Goal: Information Seeking & Learning: Find specific fact

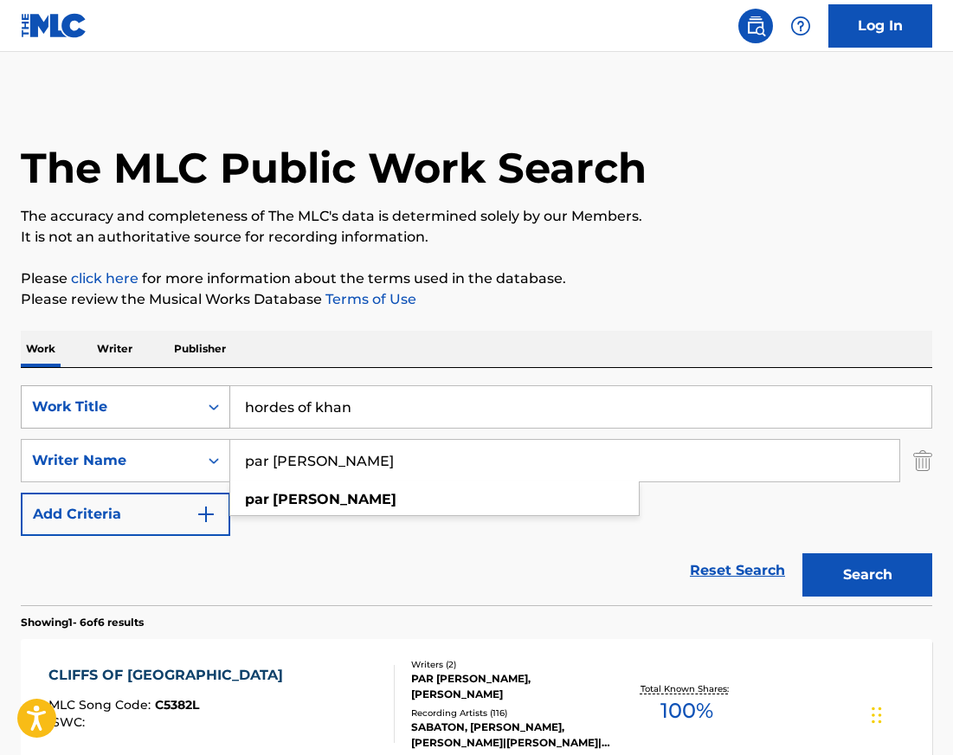
click at [174, 411] on div "Work Title" at bounding box center [110, 406] width 156 height 21
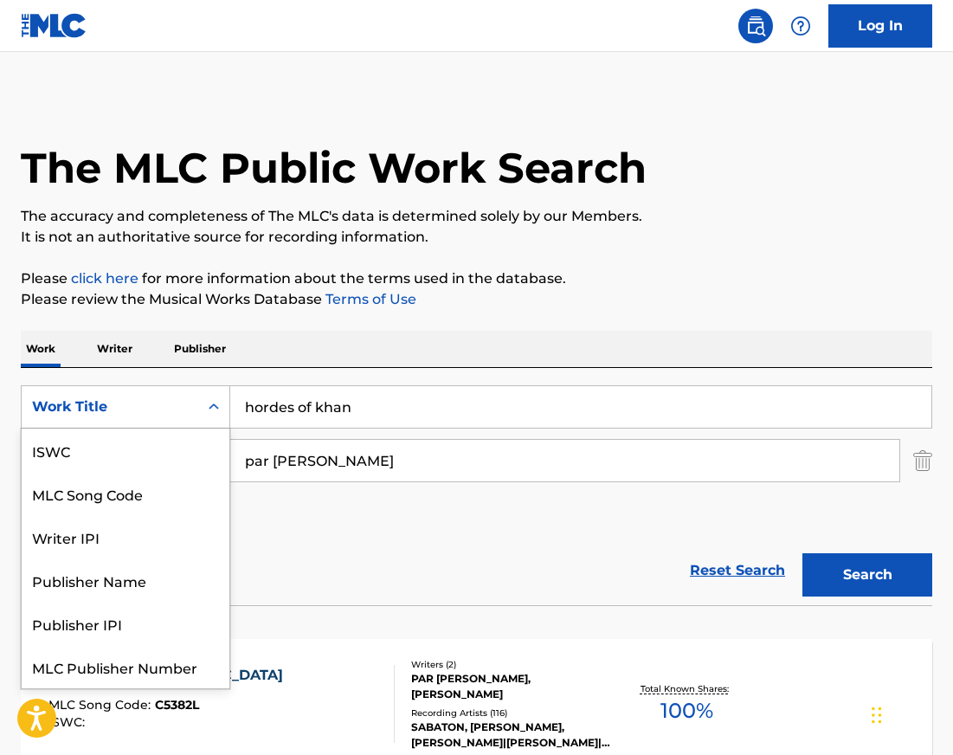
scroll to position [43, 0]
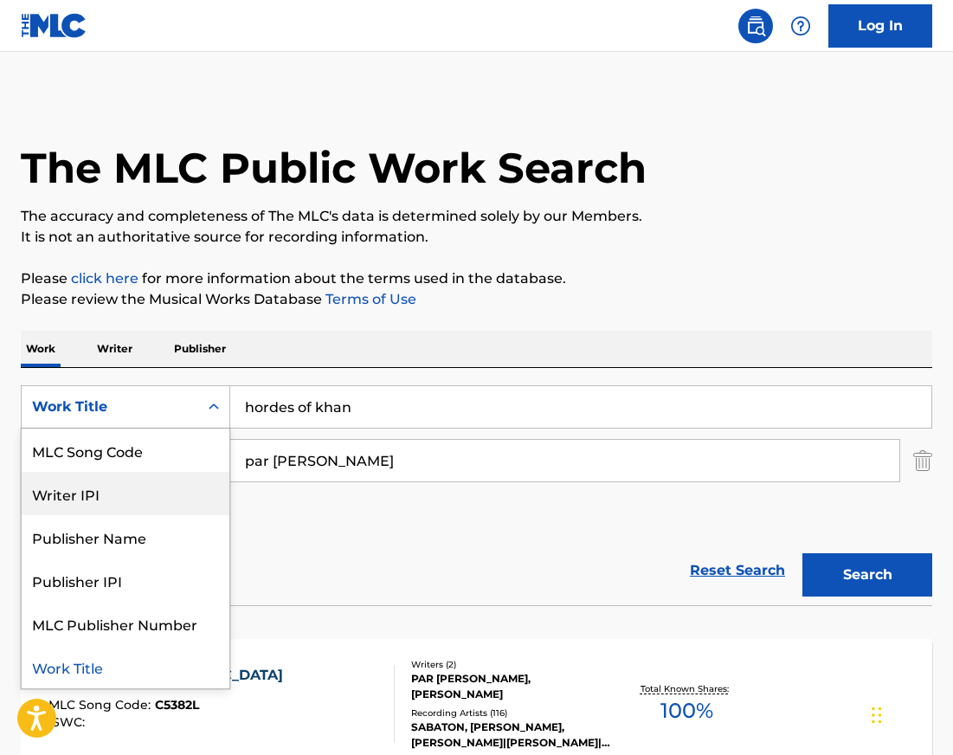
click at [119, 492] on div "Writer IPI" at bounding box center [126, 493] width 208 height 43
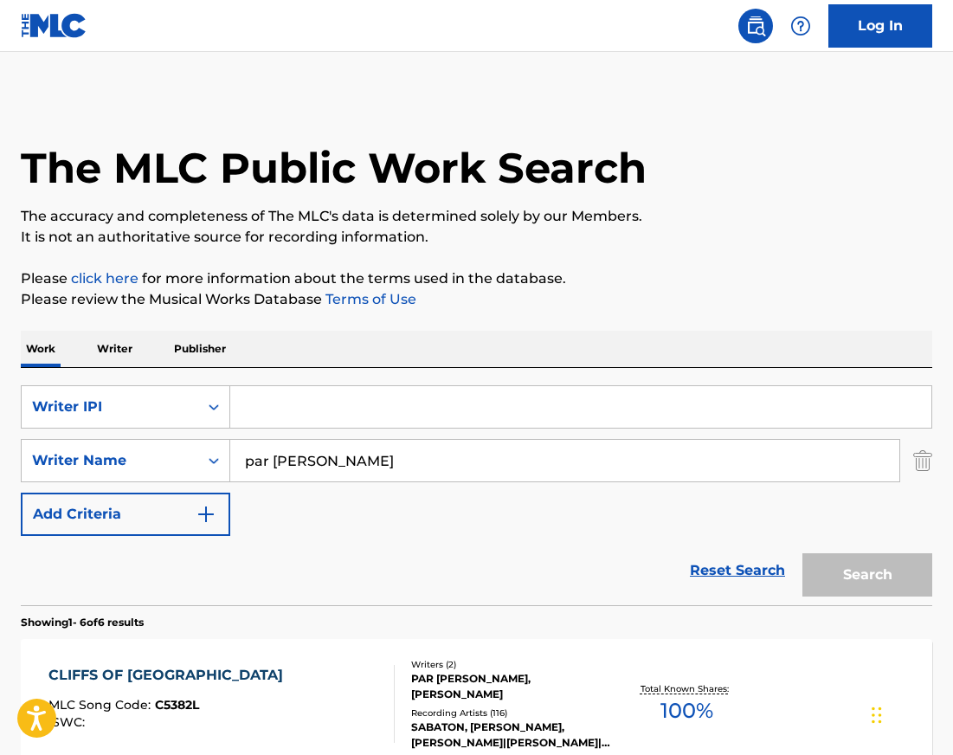
drag, startPoint x: 921, startPoint y: 461, endPoint x: 906, endPoint y: 461, distance: 14.7
click at [921, 461] on img "Search Form" at bounding box center [922, 460] width 19 height 43
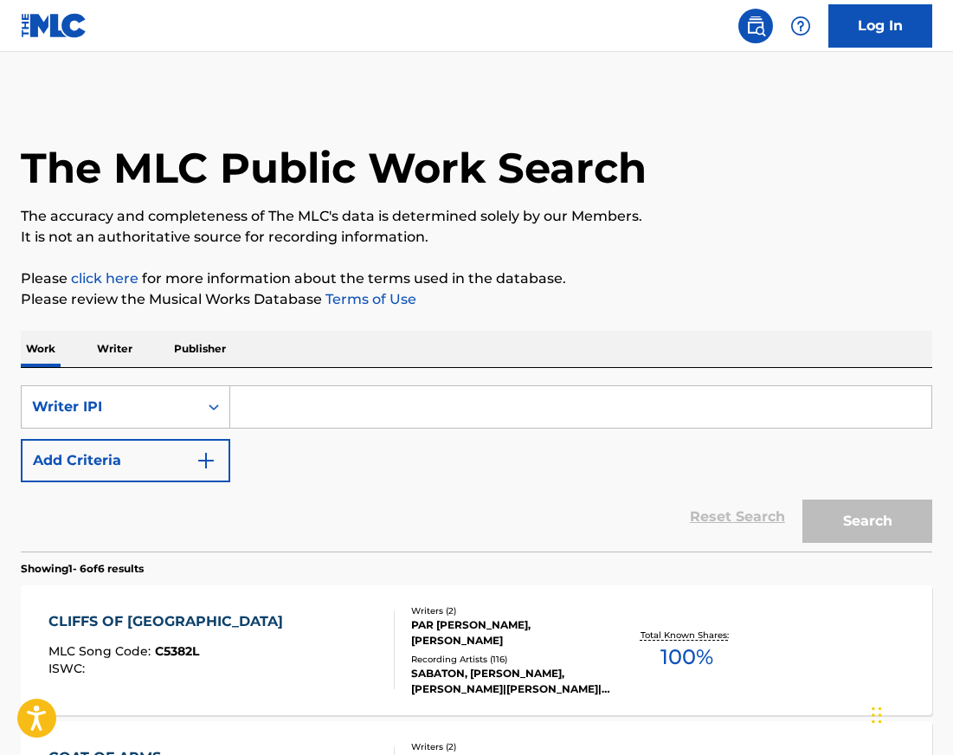
click at [482, 433] on div "SearchWithCriteria3e4443f4-df64-497a-8321-2a942406eb8b Writer IPI Add Criteria" at bounding box center [476, 433] width 911 height 97
click at [382, 402] on input "Search Form" at bounding box center [580, 407] width 701 height 42
paste input "637192142"
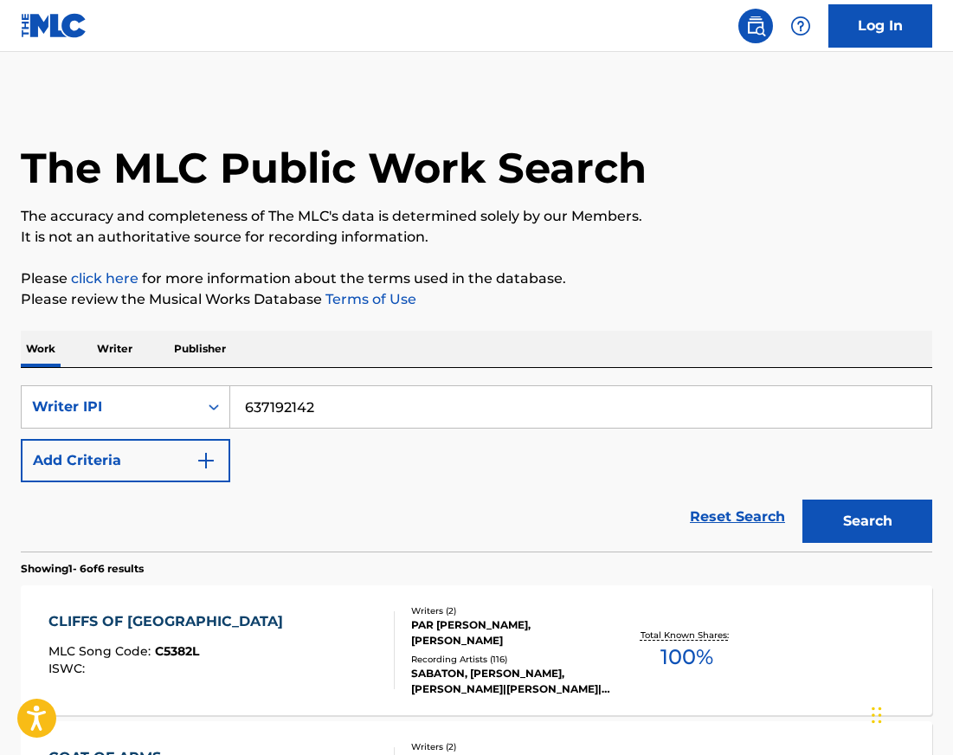
type input "637192142"
click at [874, 507] on button "Search" at bounding box center [867, 520] width 130 height 43
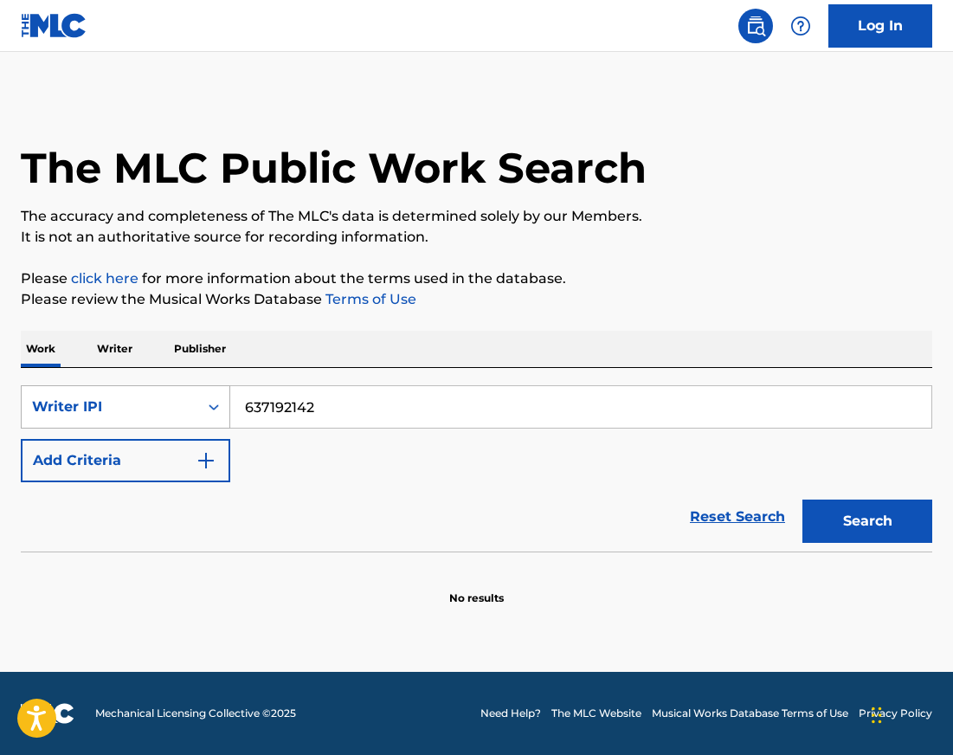
click at [160, 410] on div "Writer IPI" at bounding box center [110, 406] width 156 height 21
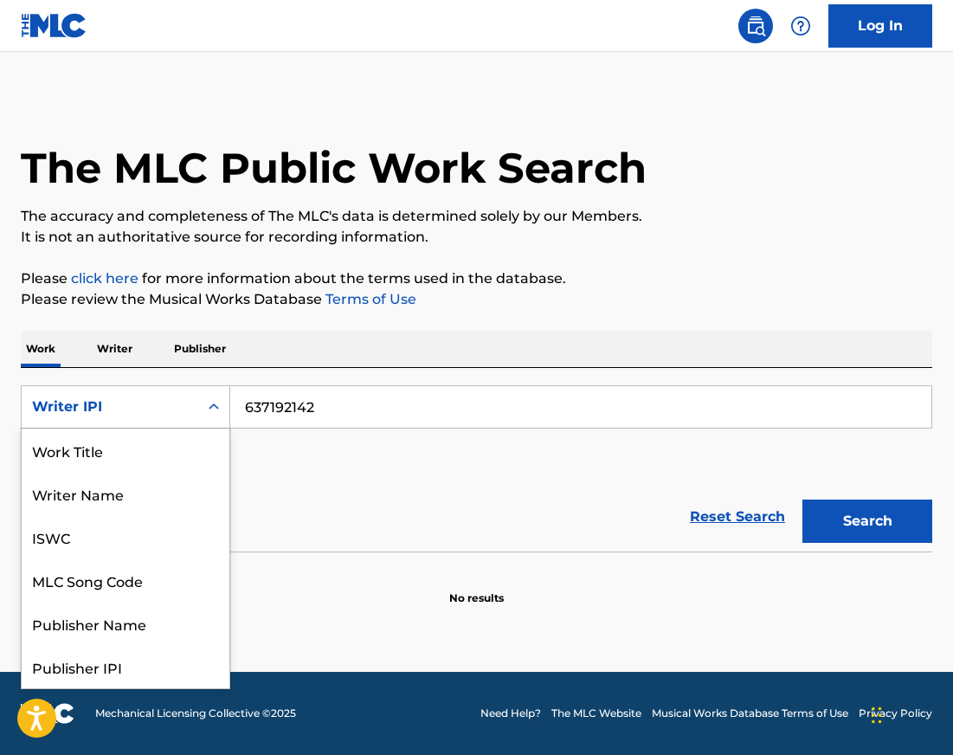
scroll to position [87, 0]
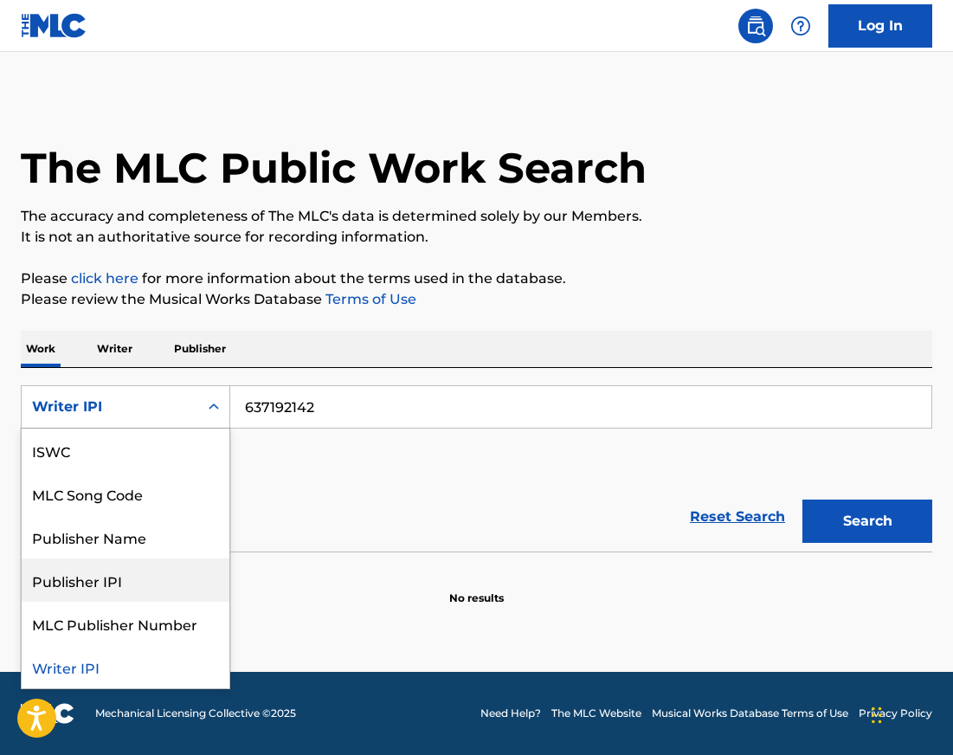
click at [106, 569] on div "Publisher IPI" at bounding box center [126, 579] width 208 height 43
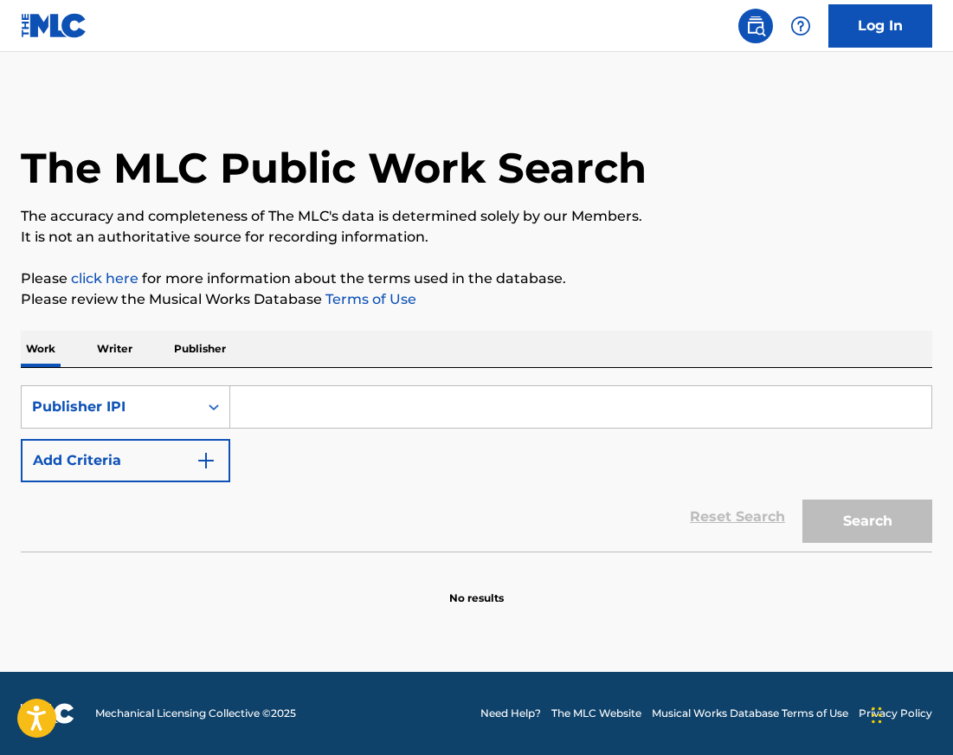
click at [292, 397] on input "Search Form" at bounding box center [580, 407] width 701 height 42
paste input "637192142"
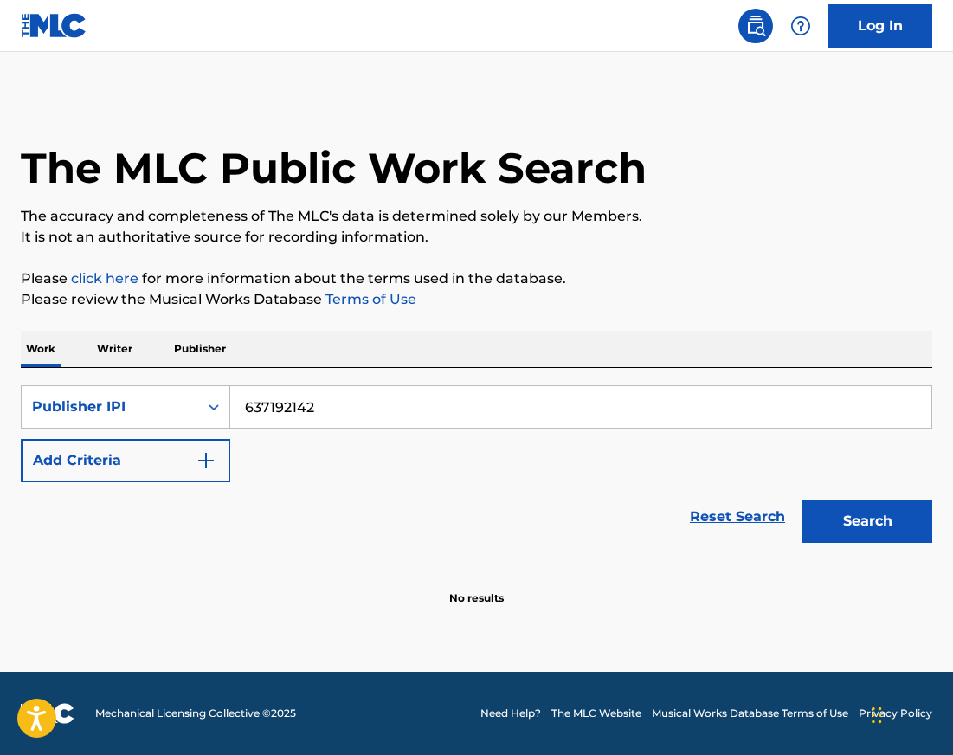
type input "637192142"
click at [865, 501] on button "Search" at bounding box center [867, 520] width 130 height 43
click at [206, 412] on icon "Search Form" at bounding box center [213, 406] width 17 height 17
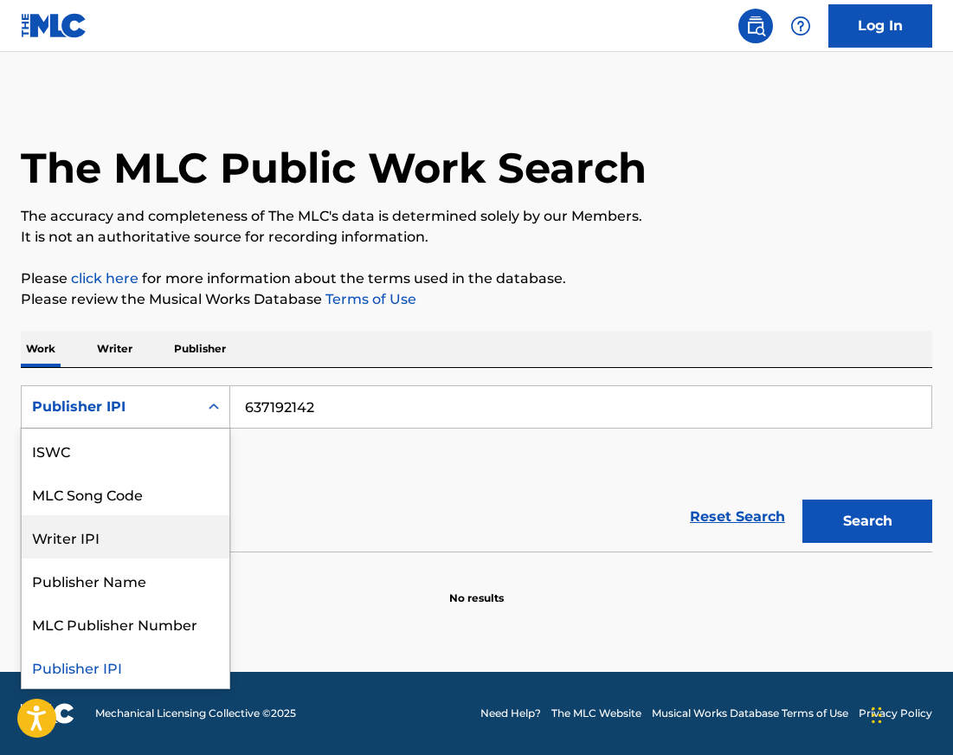
scroll to position [0, 0]
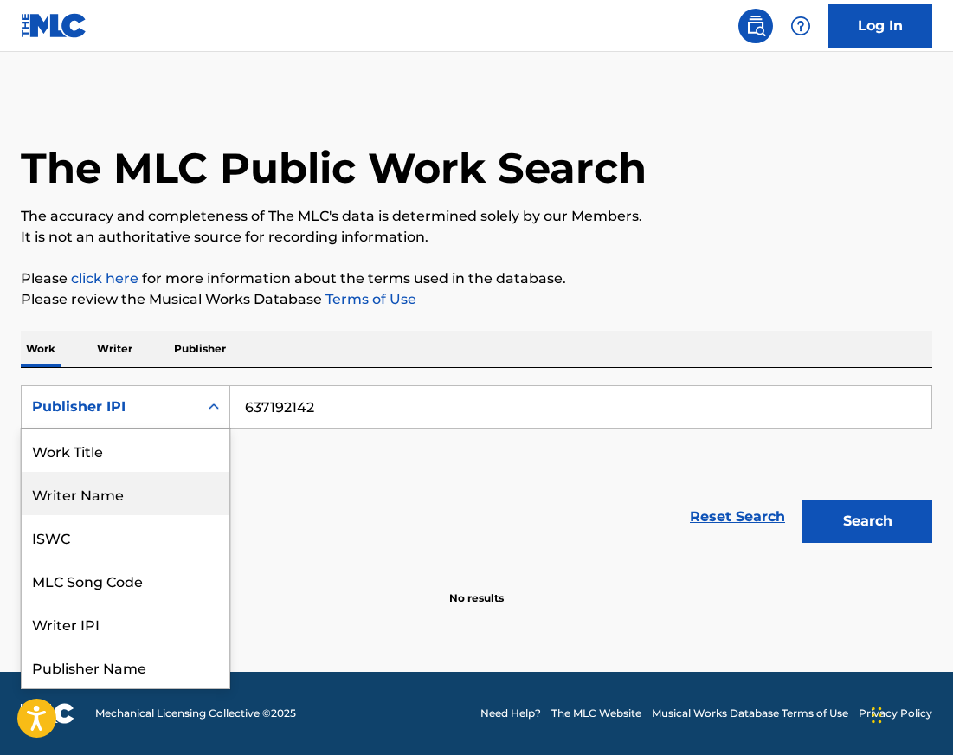
click at [100, 493] on div "Writer Name" at bounding box center [126, 493] width 208 height 43
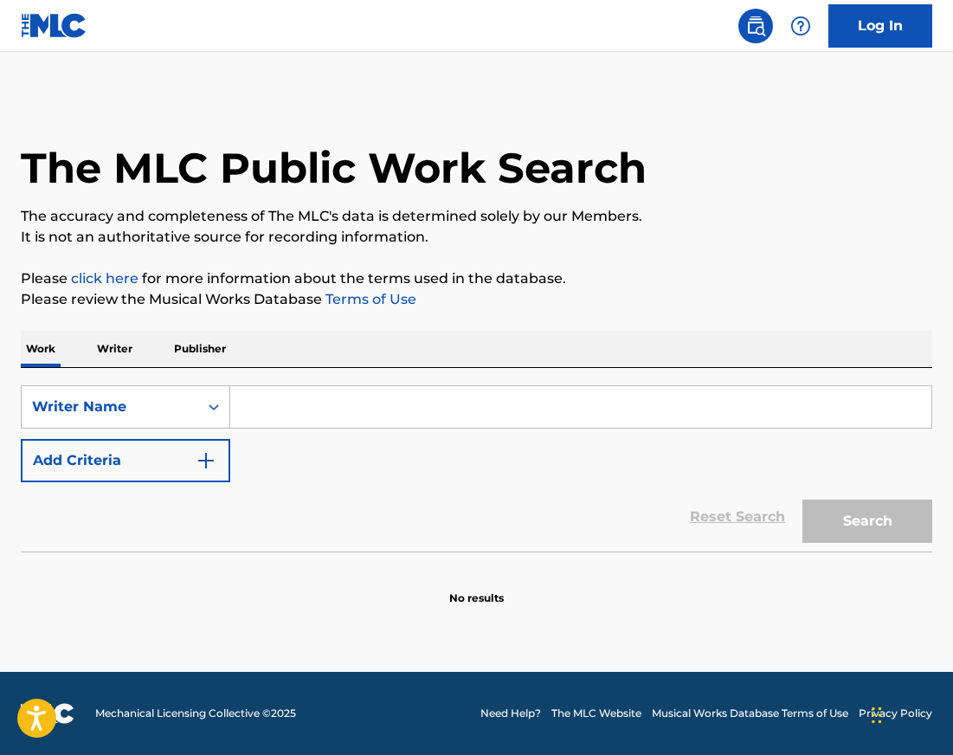
click at [318, 416] on input "Search Form" at bounding box center [580, 407] width 701 height 42
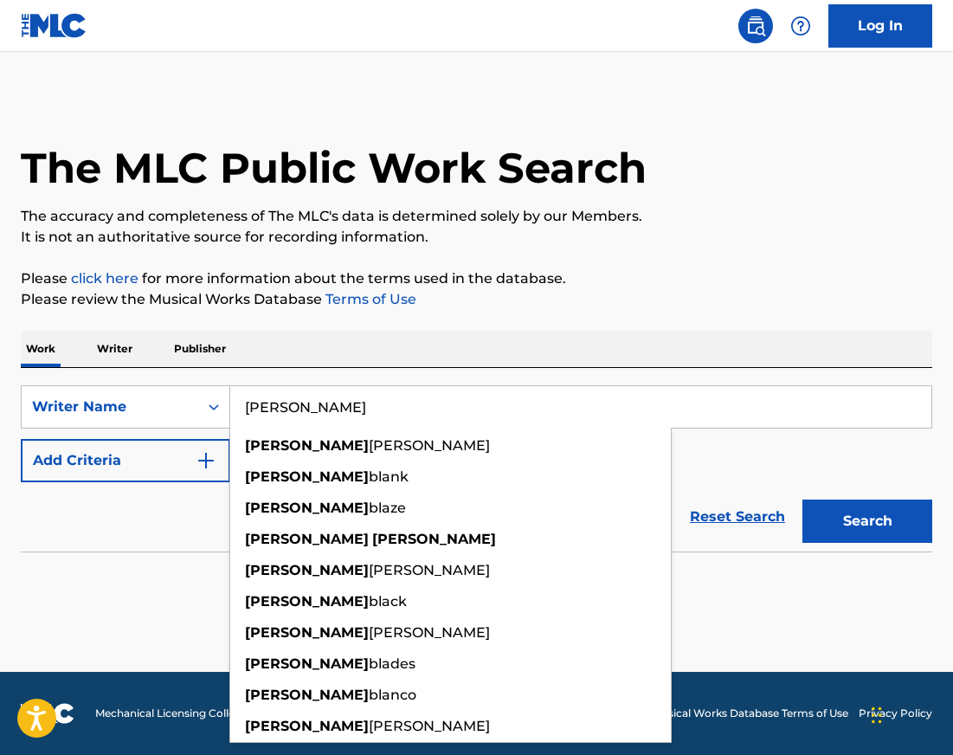
type input "[PERSON_NAME]"
click at [802, 499] on button "Search" at bounding box center [867, 520] width 130 height 43
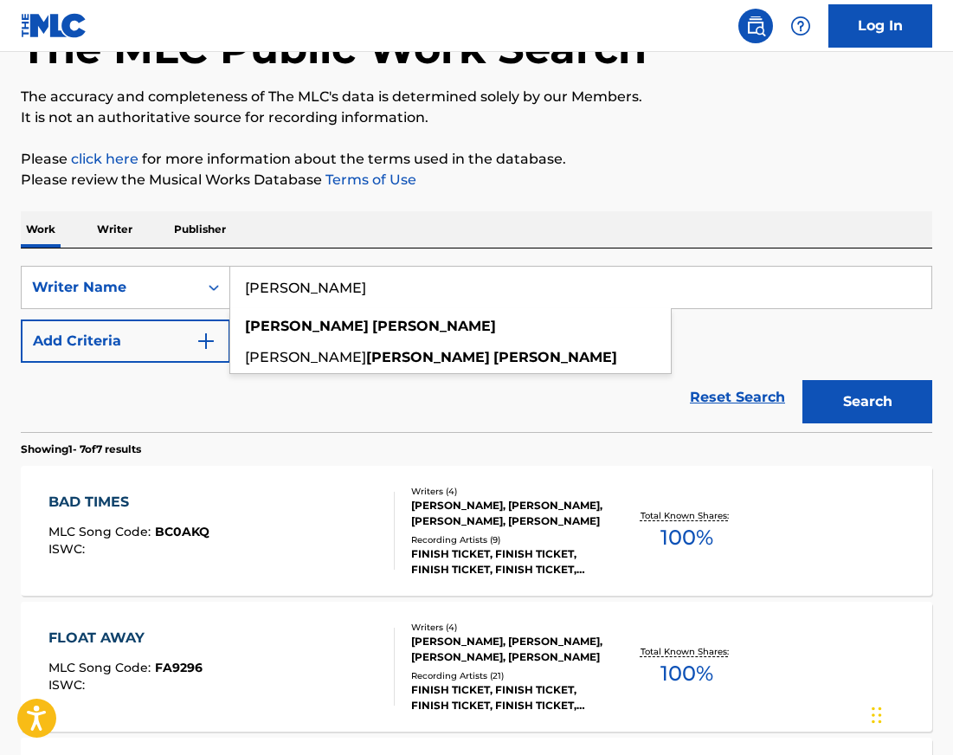
scroll to position [125, 0]
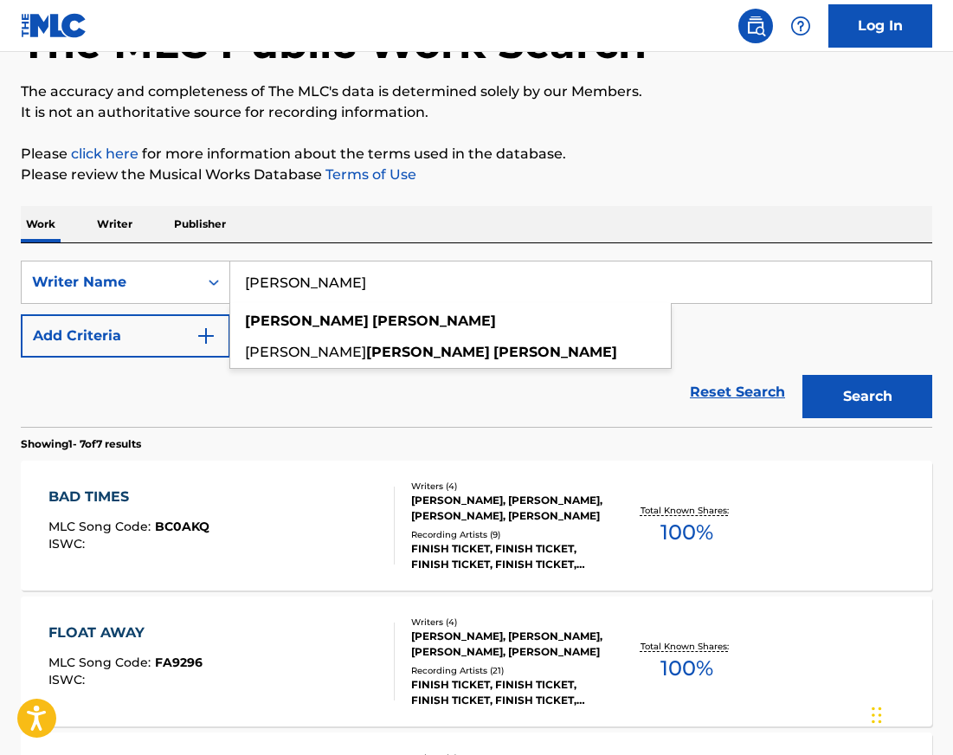
click at [288, 620] on div "FLOAT AWAY MLC Song Code : FA9296 ISWC : Writers ( 4 ) [PERSON_NAME], [PERSON_N…" at bounding box center [476, 661] width 911 height 130
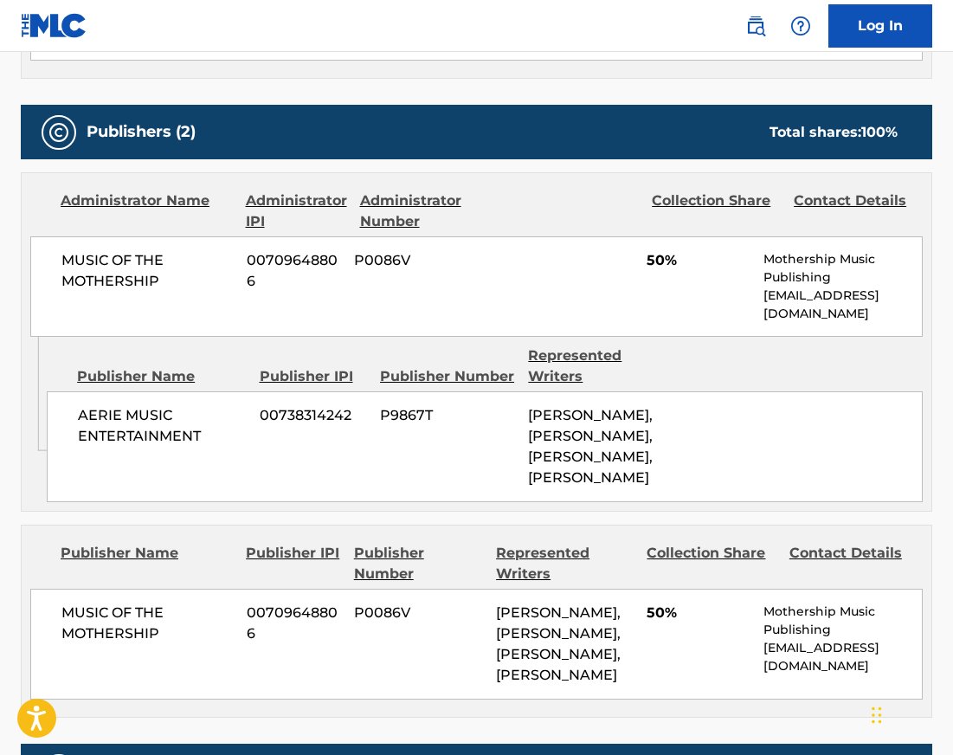
scroll to position [775, 0]
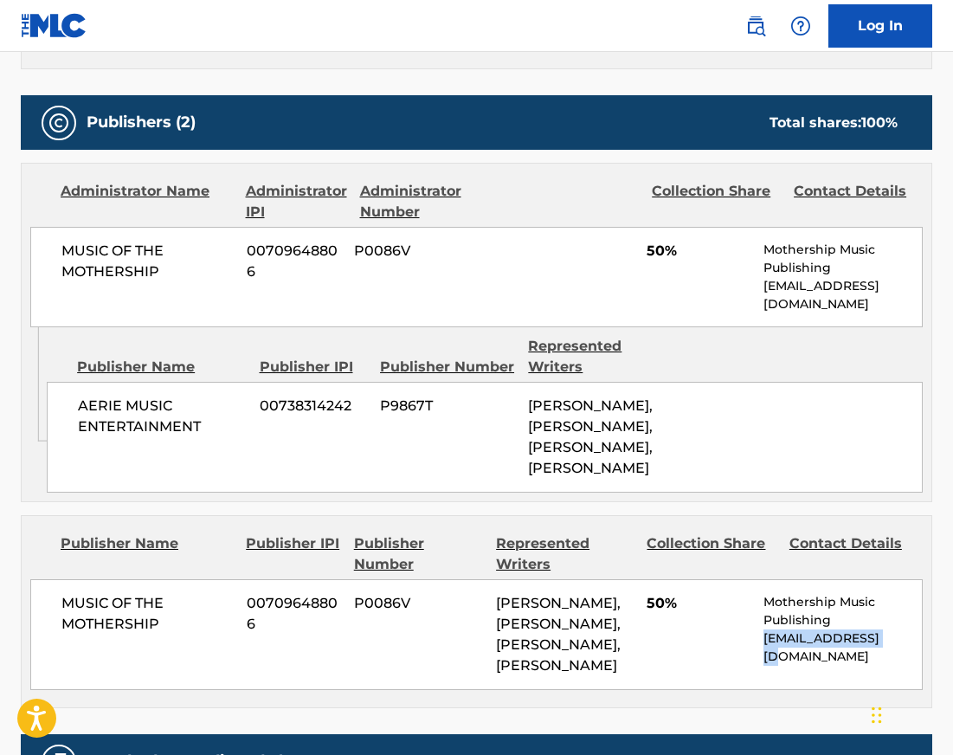
drag, startPoint x: 891, startPoint y: 620, endPoint x: 762, endPoint y: 627, distance: 129.2
click at [763, 629] on p "[EMAIL_ADDRESS][DOMAIN_NAME]" at bounding box center [842, 647] width 158 height 36
copy p "[EMAIL_ADDRESS][DOMAIN_NAME]"
